Goal: Answer question/provide support: Share knowledge or assist other users

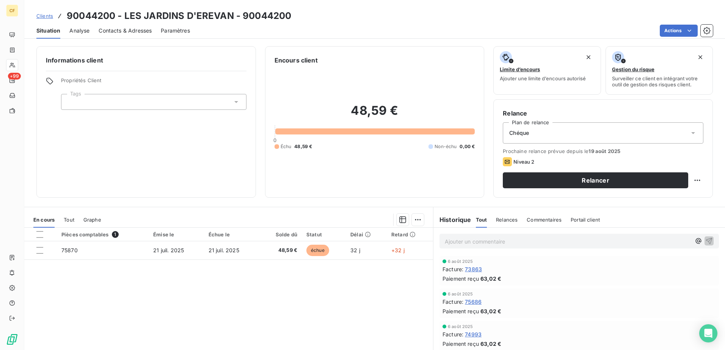
scroll to position [46, 0]
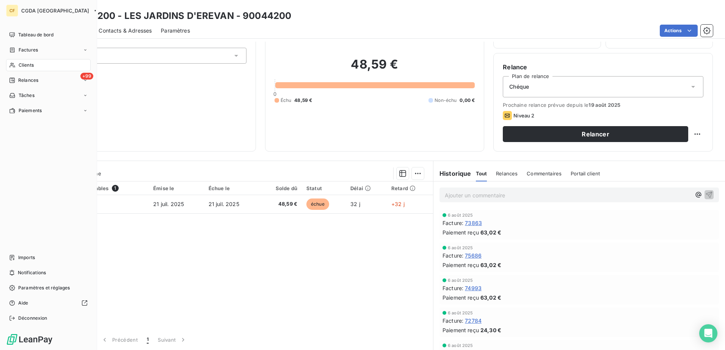
drag, startPoint x: 19, startPoint y: 63, endPoint x: 64, endPoint y: 68, distance: 44.9
click at [19, 63] on span "Clients" at bounding box center [26, 65] width 15 height 7
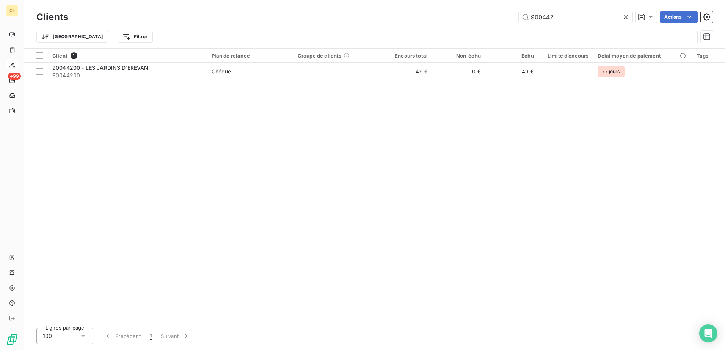
drag, startPoint x: 559, startPoint y: 15, endPoint x: 479, endPoint y: 18, distance: 79.7
click at [479, 18] on div "900442 Actions" at bounding box center [395, 17] width 636 height 12
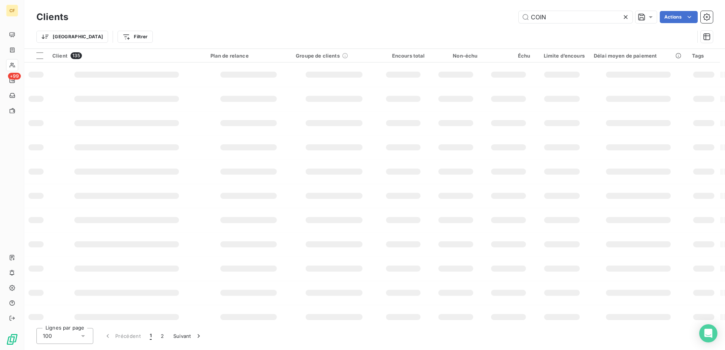
type input "COIN"
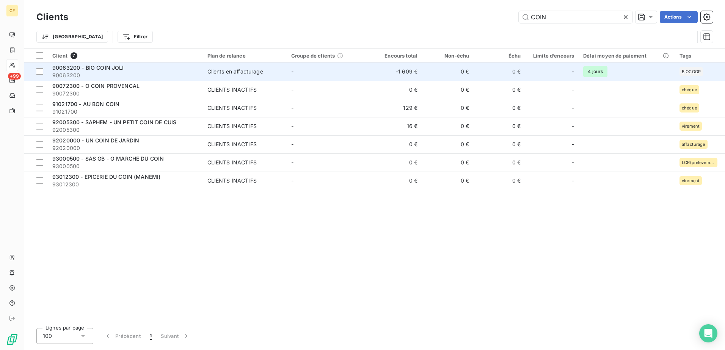
click at [146, 73] on span "90063200" at bounding box center [125, 76] width 146 height 8
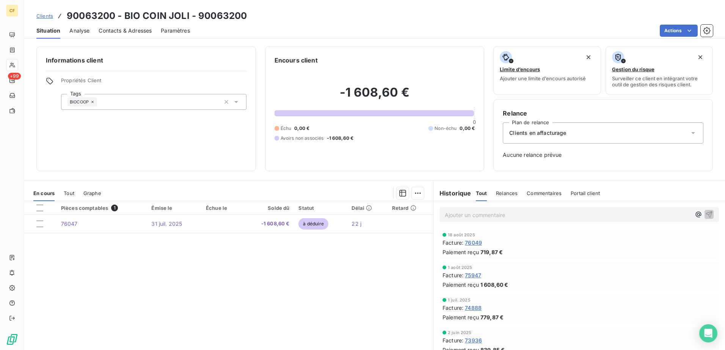
click at [472, 207] on div "Ajouter un commentaire ﻿" at bounding box center [580, 214] width 280 height 15
click at [471, 215] on p "Ajouter un commentaire ﻿" at bounding box center [568, 214] width 246 height 9
click at [695, 212] on icon "button" at bounding box center [699, 214] width 8 height 8
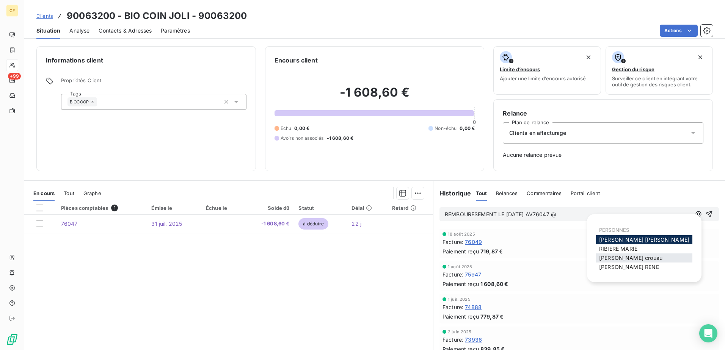
click at [632, 258] on span "[PERSON_NAME]" at bounding box center [630, 258] width 63 height 6
